Goal: Check status

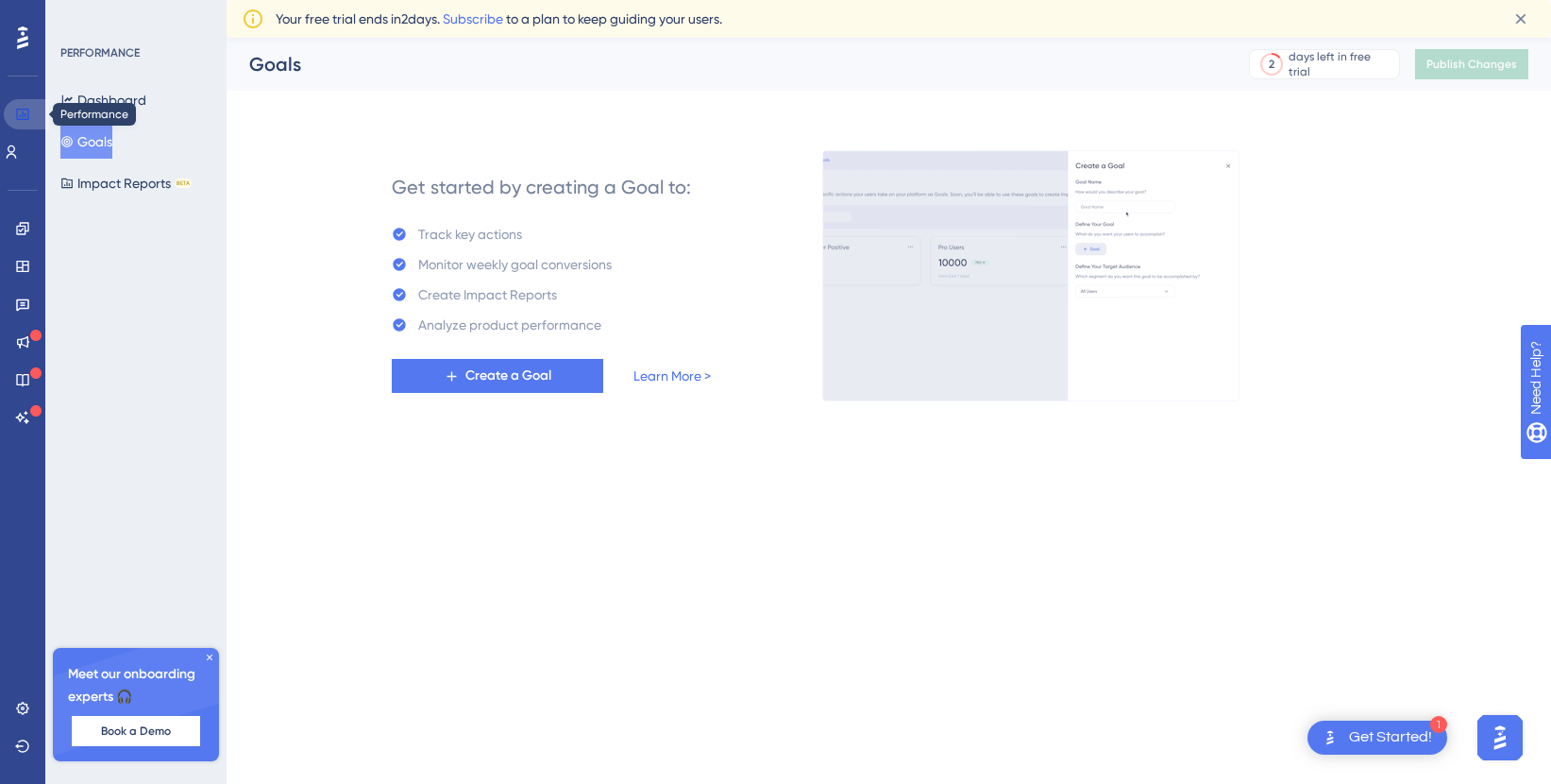
click at [23, 117] on icon at bounding box center [23, 115] width 15 height 15
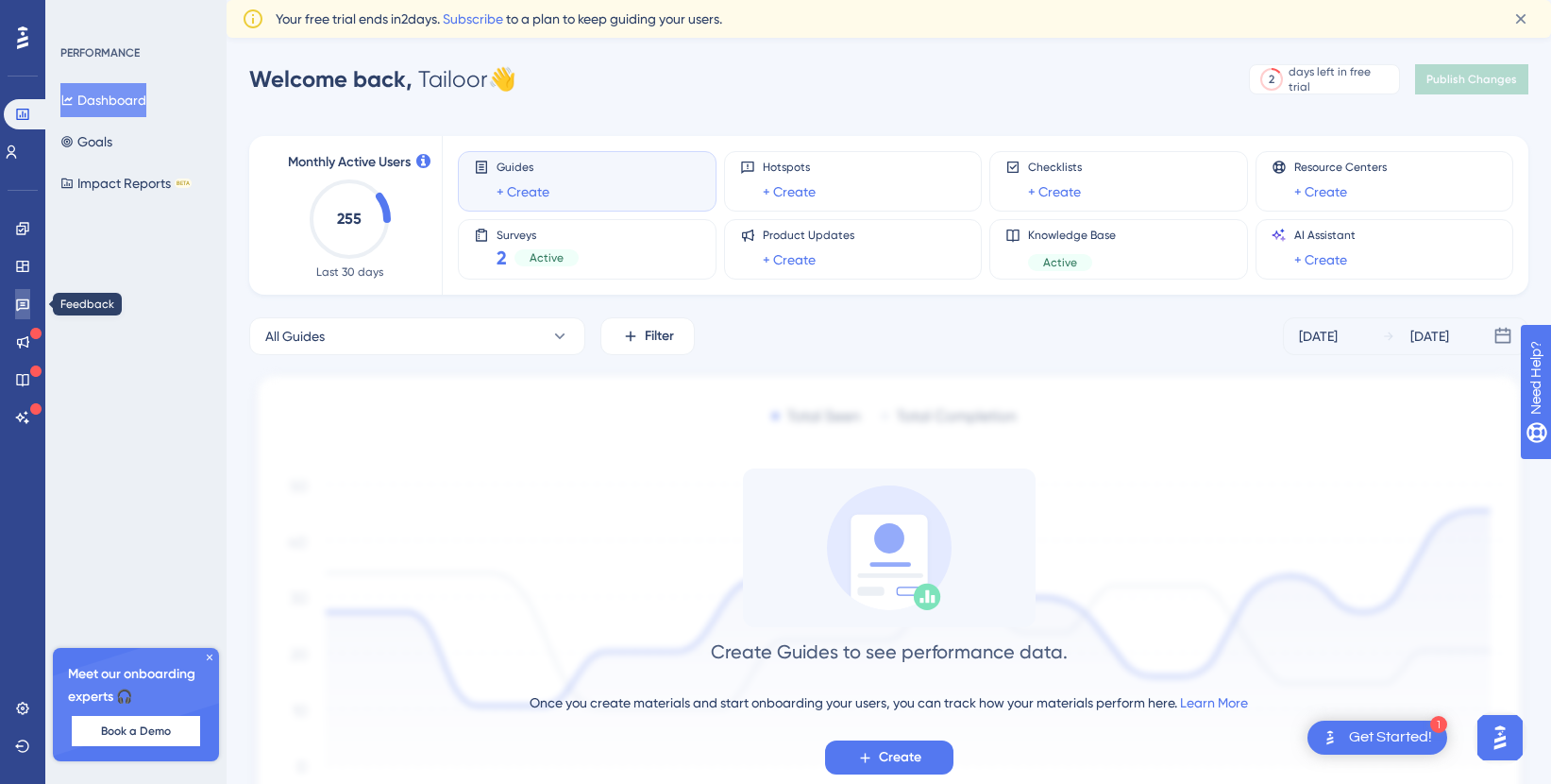
click at [21, 305] on icon at bounding box center [23, 305] width 13 height 12
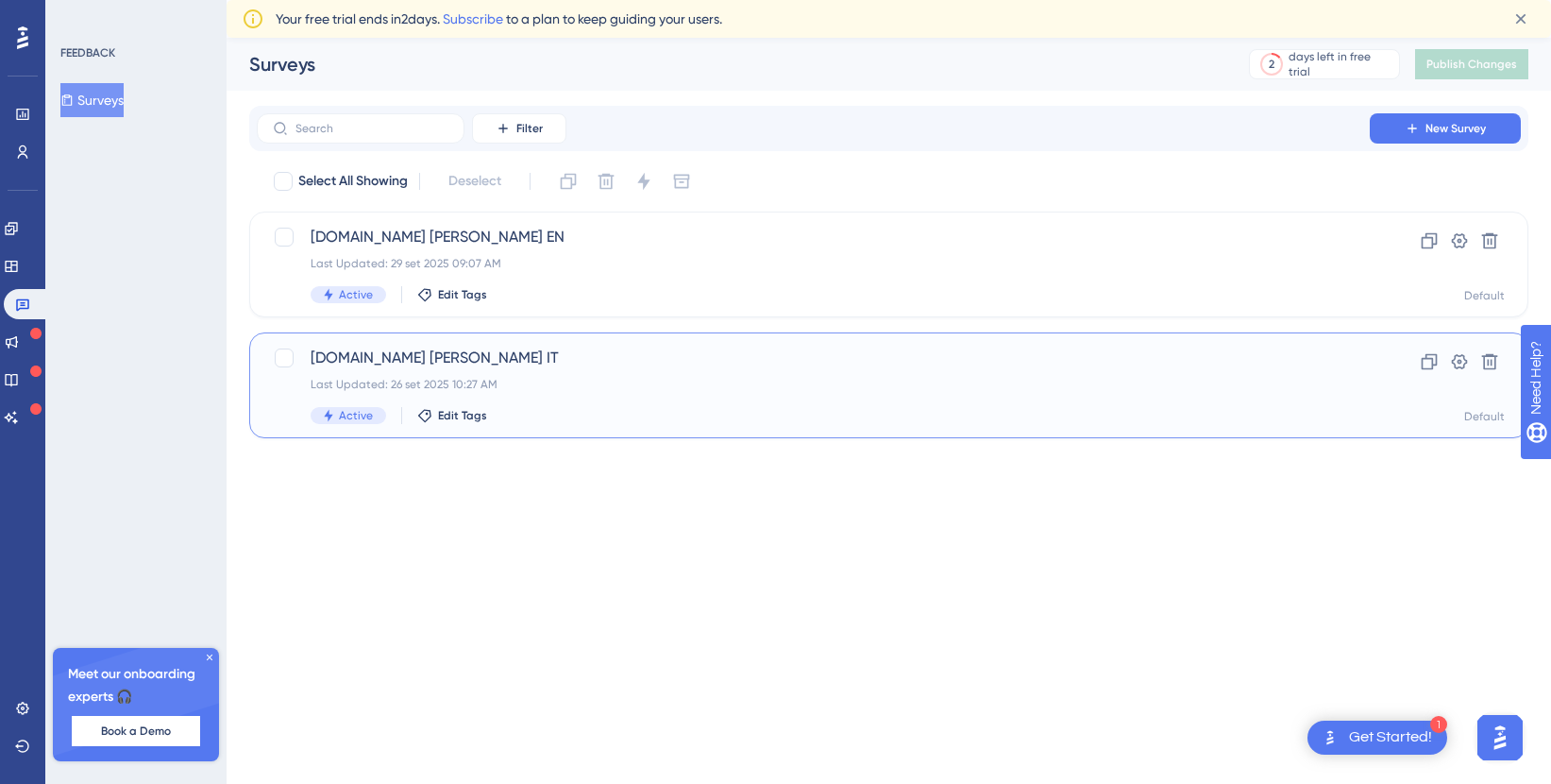
click at [678, 403] on div "[DOMAIN_NAME] [PERSON_NAME] IT Last Updated: 26 set 2025 10:27 AM Active Edit T…" at bounding box center [814, 384] width 1006 height 77
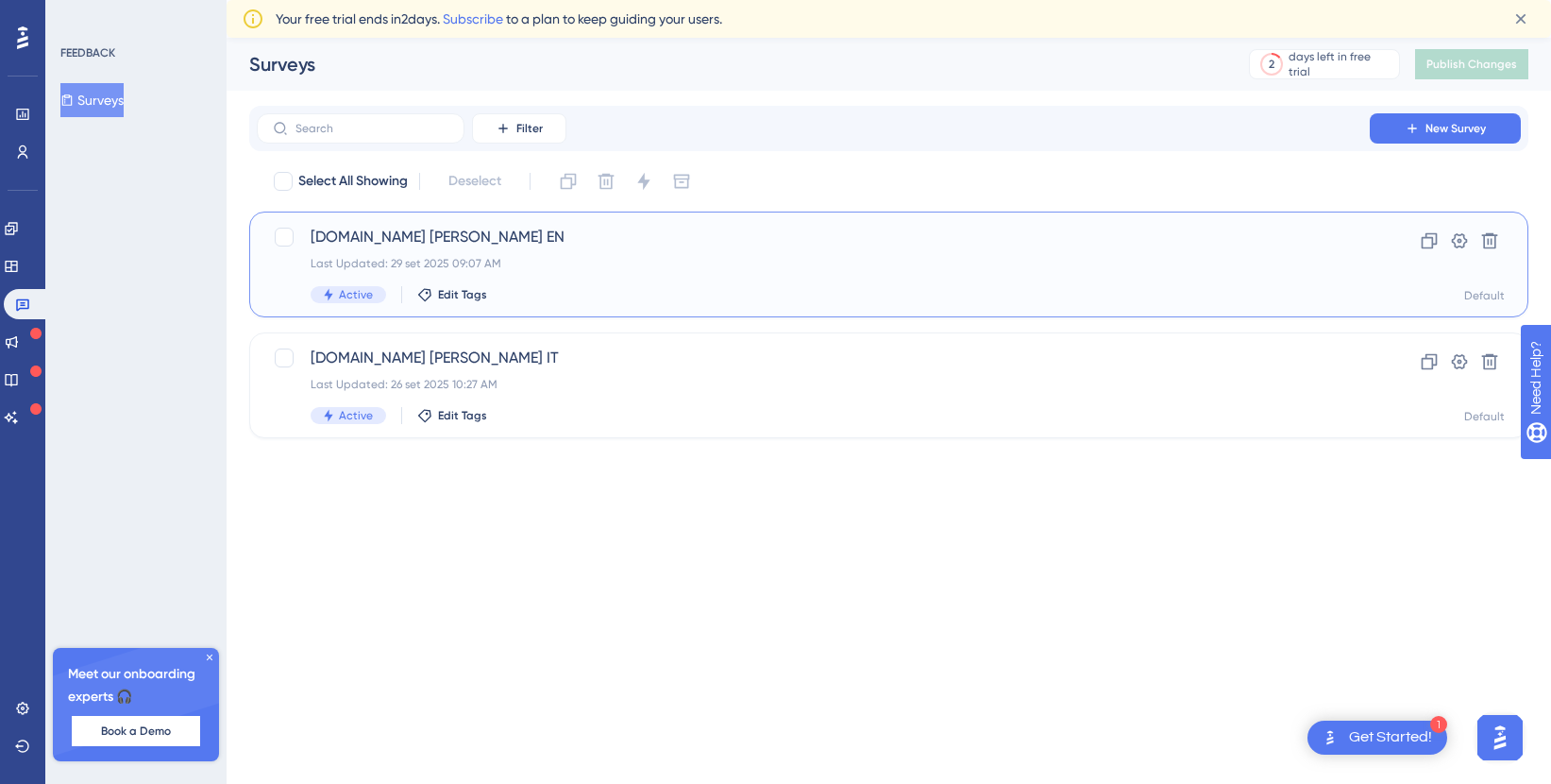
click at [692, 259] on div "Last Updated: 29 set 2025 09:07 AM" at bounding box center [814, 264] width 1006 height 15
